Goal: Transaction & Acquisition: Subscribe to service/newsletter

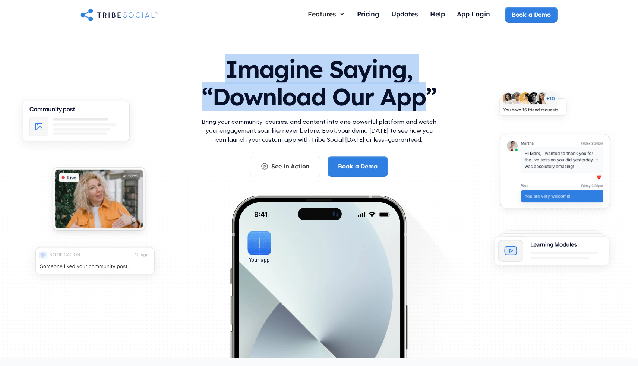
drag, startPoint x: 222, startPoint y: 70, endPoint x: 424, endPoint y: 97, distance: 203.4
click at [424, 97] on h1 "Imagine Saying, “Download Our App”" at bounding box center [319, 81] width 239 height 66
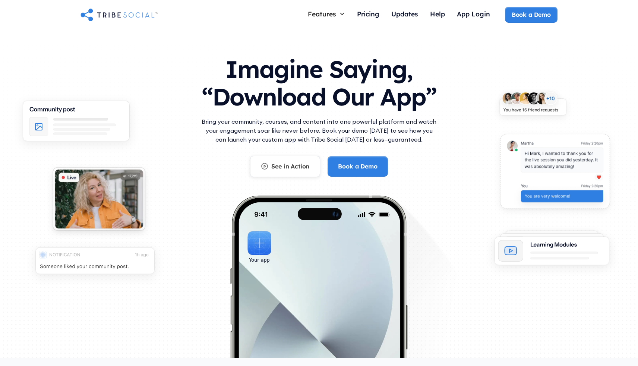
click at [281, 169] on div "See in Action" at bounding box center [290, 166] width 38 height 8
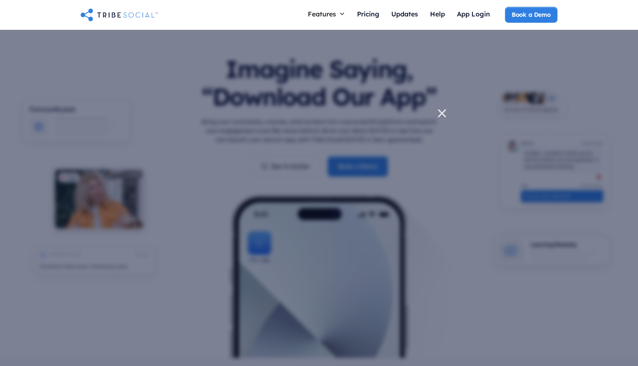
click at [479, 165] on div at bounding box center [319, 183] width 638 height 366
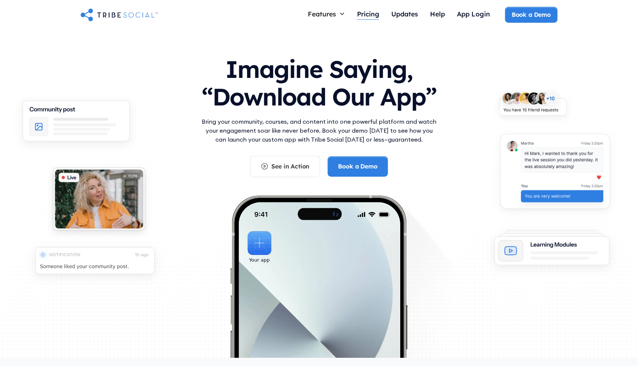
click at [362, 15] on div "Pricing" at bounding box center [368, 14] width 22 height 8
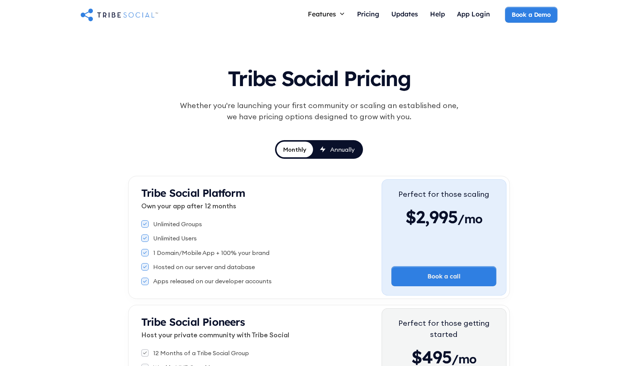
click at [506, 132] on div "Tribe Social Pricing Whether you're launching your first community or scaling a…" at bounding box center [319, 237] width 382 height 354
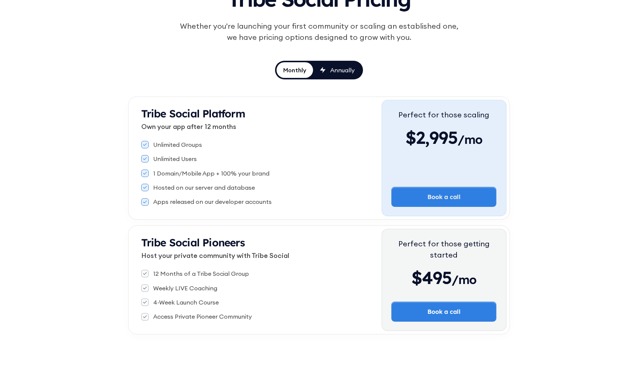
scroll to position [83, 0]
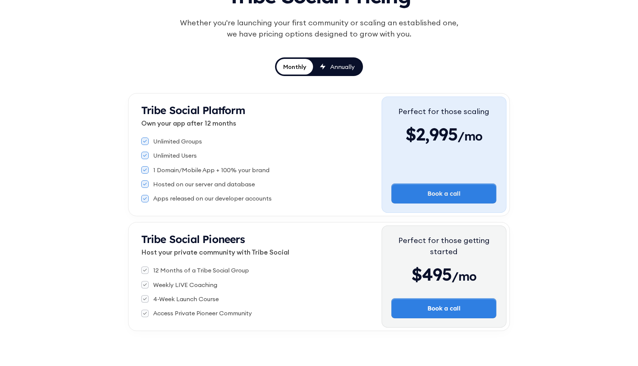
click at [550, 200] on div "Tribe Social Pricing Whether you're launching your first community or scaling a…" at bounding box center [319, 154] width 638 height 414
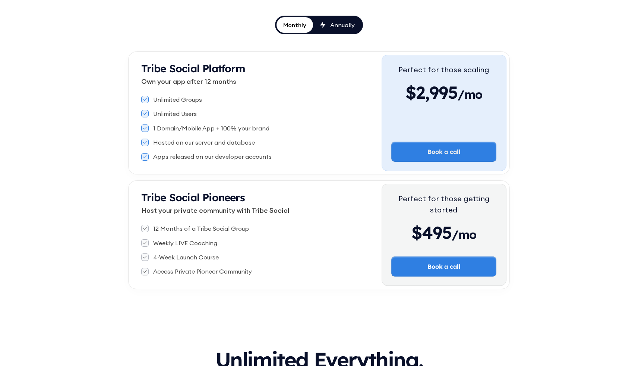
scroll to position [129, 0]
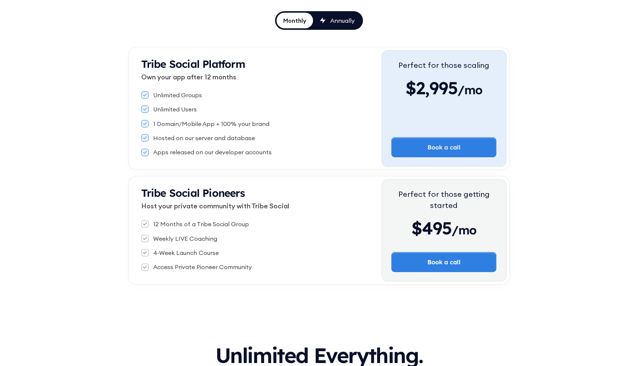
click at [344, 19] on div "Annually" at bounding box center [342, 20] width 25 height 8
